Goal: Information Seeking & Learning: Learn about a topic

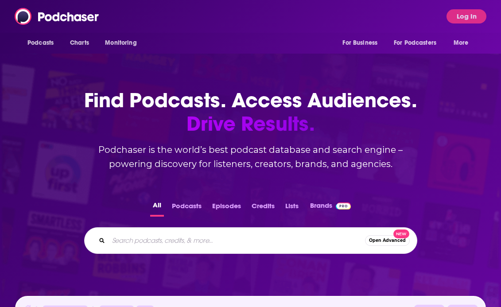
click at [151, 245] on input "Search podcasts, credits, & more..." at bounding box center [237, 241] width 257 height 14
type input "[PERSON_NAME]"
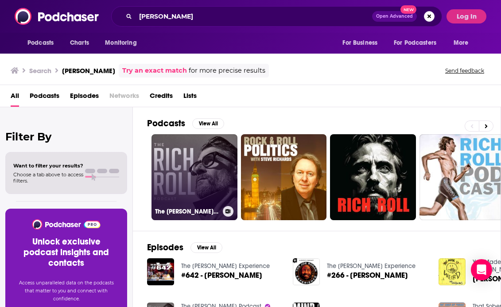
click at [207, 172] on link "The [PERSON_NAME] Podcast" at bounding box center [195, 177] width 86 height 86
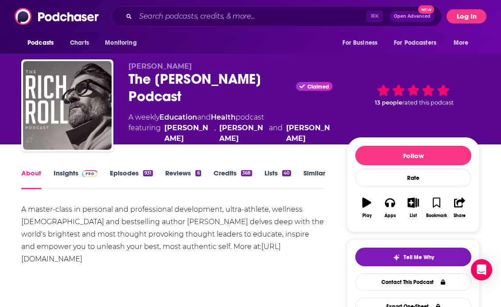
click at [466, 17] on button "Log In" at bounding box center [467, 16] width 40 height 14
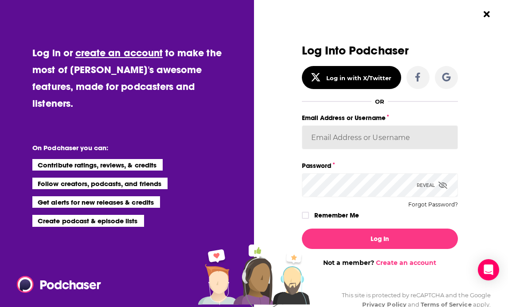
type input "[EMAIL_ADDRESS][DOMAIN_NAME]"
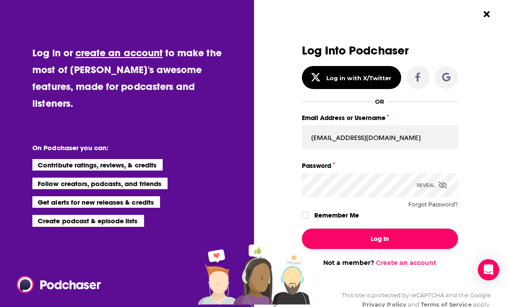
click at [373, 241] on button "Log In" at bounding box center [380, 239] width 156 height 20
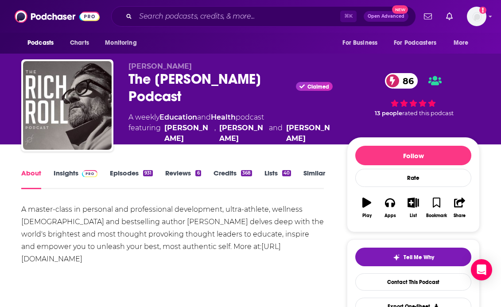
click at [70, 176] on link "Insights" at bounding box center [76, 179] width 44 height 20
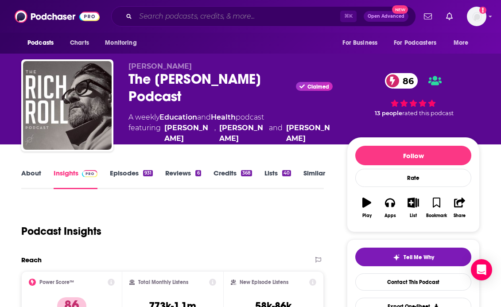
click at [191, 15] on input "Search podcasts, credits, & more..." at bounding box center [238, 16] width 205 height 14
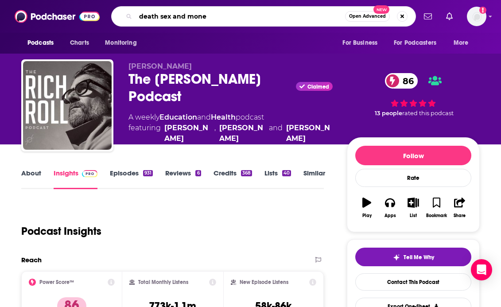
type input "death sex and money"
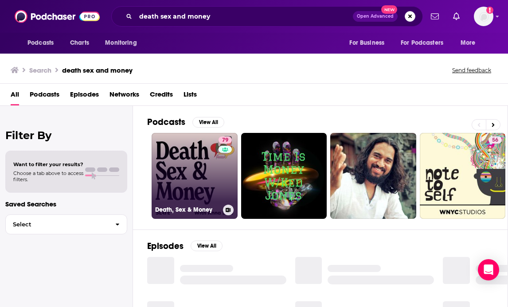
click at [206, 177] on link "79 Death, Sex & Money" at bounding box center [195, 176] width 86 height 86
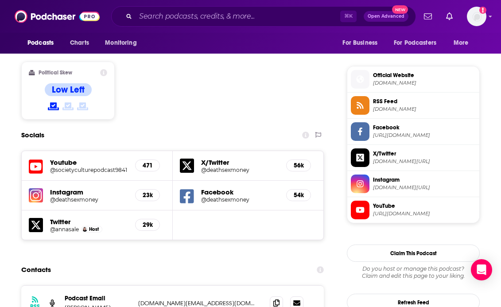
scroll to position [772, 0]
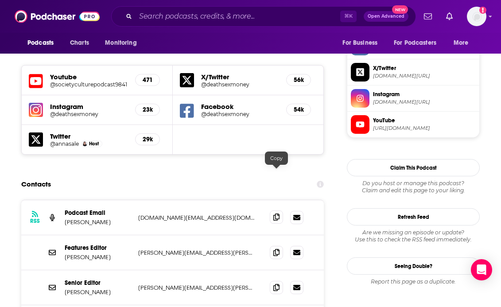
click at [276, 214] on icon at bounding box center [277, 217] width 6 height 7
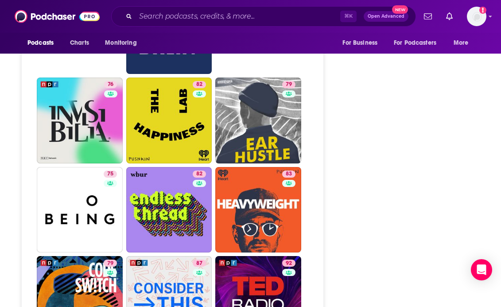
scroll to position [2459, 0]
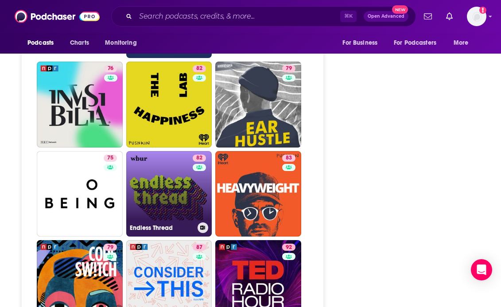
click at [181, 161] on link "82 Endless Thread" at bounding box center [169, 194] width 86 height 86
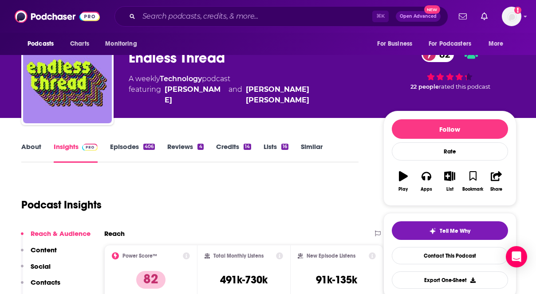
scroll to position [27, 0]
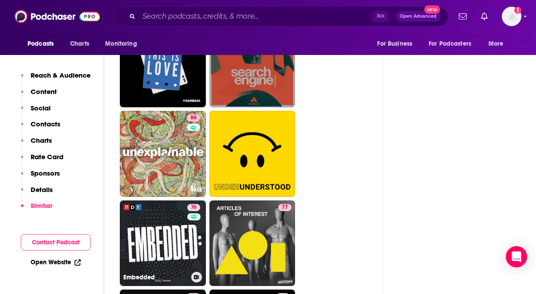
scroll to position [2526, 0]
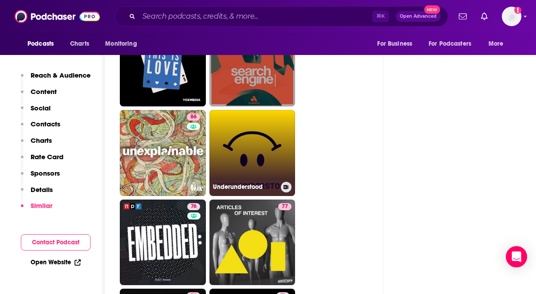
click at [236, 119] on link "Underunderstood" at bounding box center [252, 153] width 86 height 86
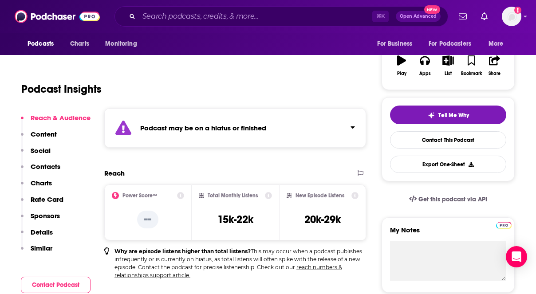
scroll to position [143, 0]
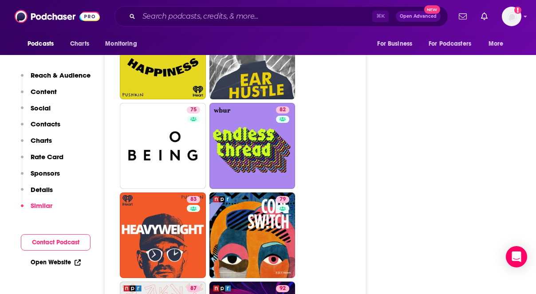
scroll to position [2615, 0]
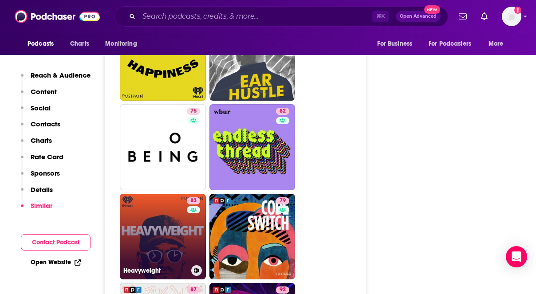
click at [179, 194] on link "83 Heavyweight" at bounding box center [163, 237] width 86 height 86
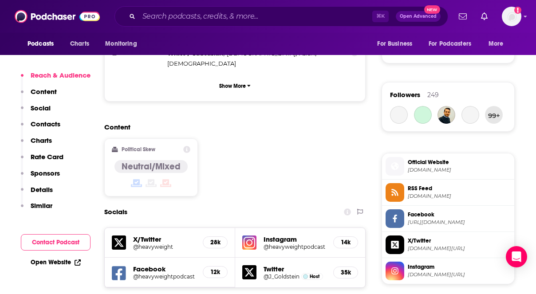
scroll to position [723, 0]
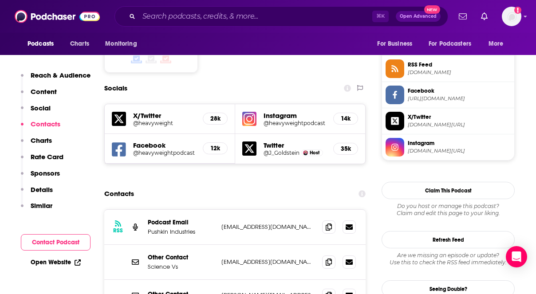
type input "[URL][DOMAIN_NAME]"
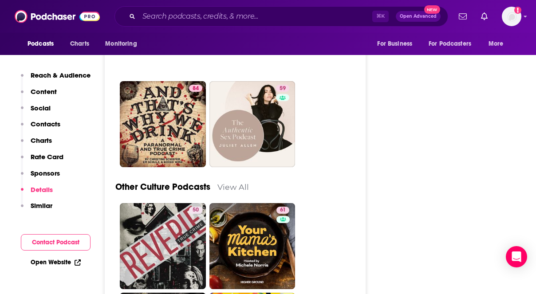
scroll to position [3943, 0]
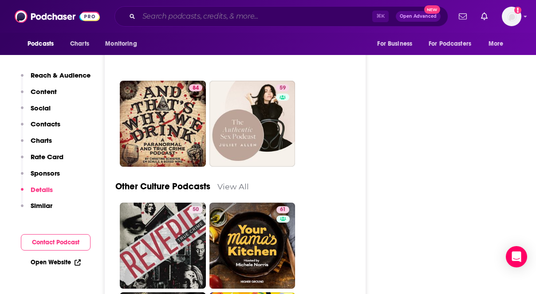
click at [220, 17] on input "Search podcasts, credits, & more..." at bounding box center [255, 16] width 233 height 14
click at [47, 42] on span "Podcasts" at bounding box center [40, 44] width 26 height 12
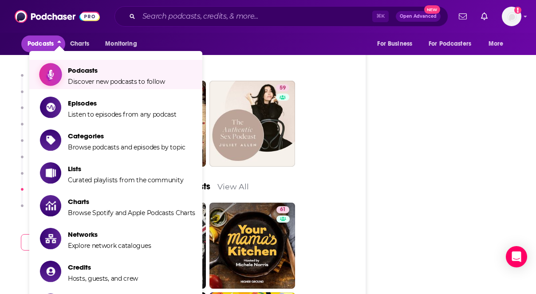
click at [81, 74] on span "Podcasts" at bounding box center [116, 70] width 97 height 8
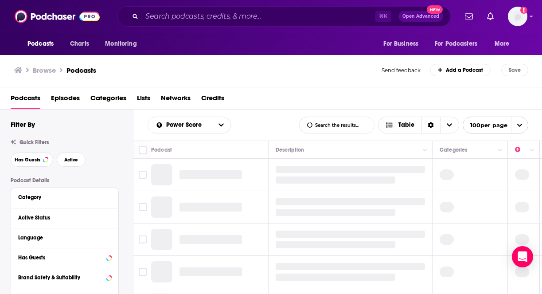
click at [144, 98] on span "Lists" at bounding box center [143, 100] width 13 height 18
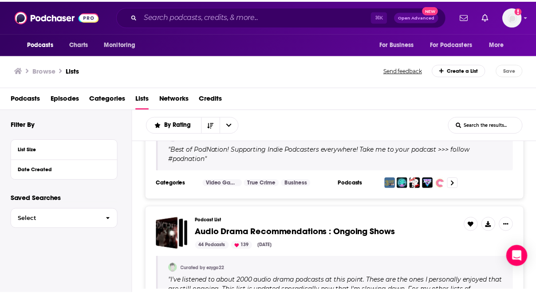
scroll to position [82, 0]
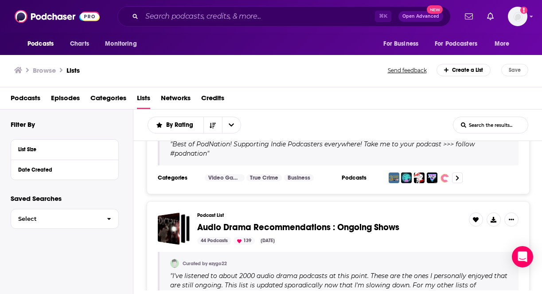
click at [107, 98] on span "Categories" at bounding box center [108, 100] width 36 height 18
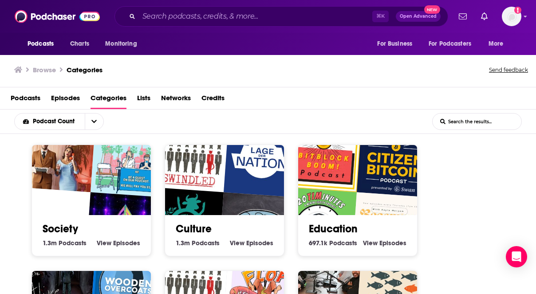
click at [74, 230] on link "Society" at bounding box center [60, 228] width 35 height 13
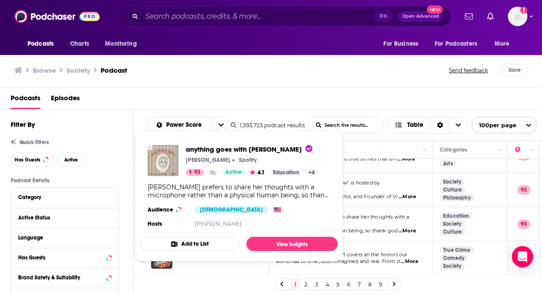
scroll to position [442, 0]
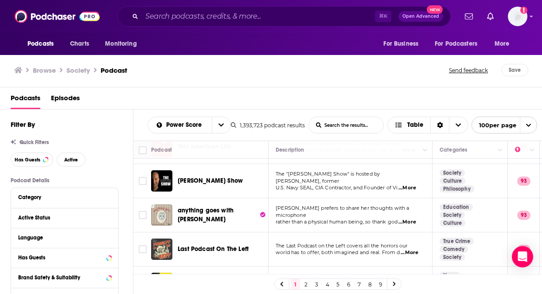
click at [391, 98] on div "Podcasts Episodes" at bounding box center [273, 100] width 525 height 18
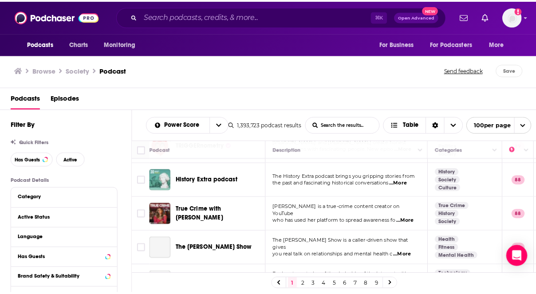
scroll to position [1585, 0]
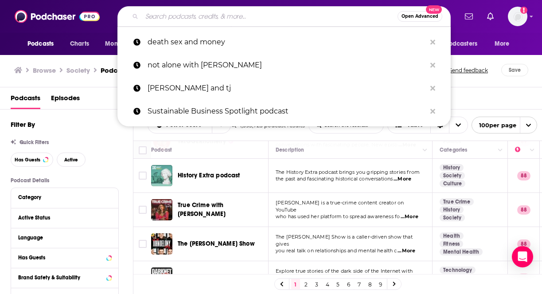
click at [182, 20] on input "Search podcasts, credits, & more..." at bounding box center [270, 16] width 256 height 14
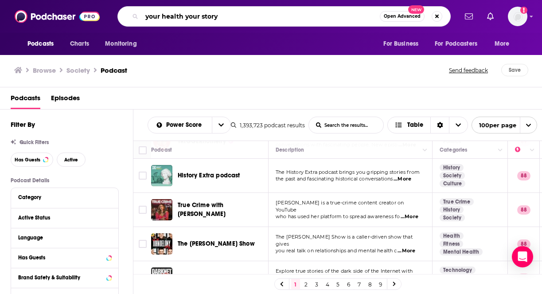
type input "your health your story"
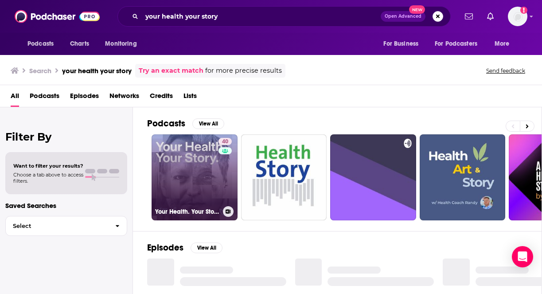
click at [215, 186] on link "40 Your Health. Your Story." at bounding box center [195, 177] width 86 height 86
